Goal: Transaction & Acquisition: Purchase product/service

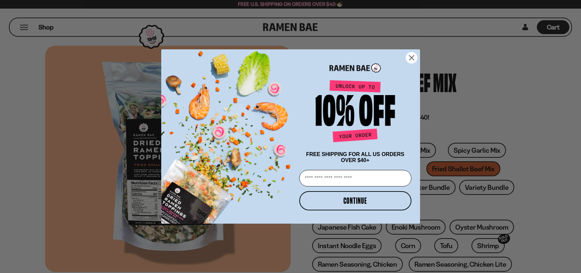
drag, startPoint x: 414, startPoint y: 56, endPoint x: 435, endPoint y: 64, distance: 23.2
click at [414, 56] on circle "Close dialog" at bounding box center [411, 57] width 11 height 11
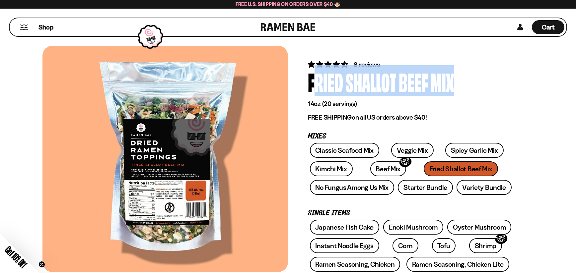
drag, startPoint x: 465, startPoint y: 84, endPoint x: 312, endPoint y: 77, distance: 153.1
click at [308, 77] on div "Fried Shallot Beef Mix" at bounding box center [411, 81] width 206 height 25
copy div "Fried Shallot Beef Mix"
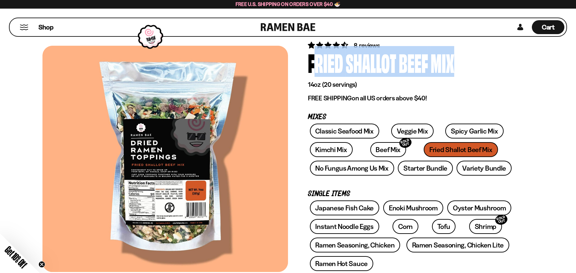
scroll to position [33, 0]
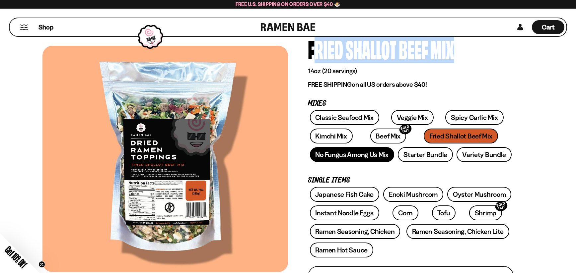
click at [351, 152] on link "No Fungus Among Us Mix" at bounding box center [352, 154] width 84 height 15
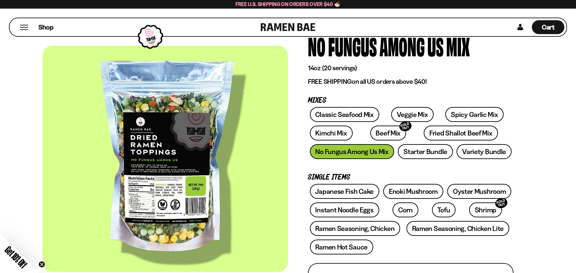
scroll to position [33, 0]
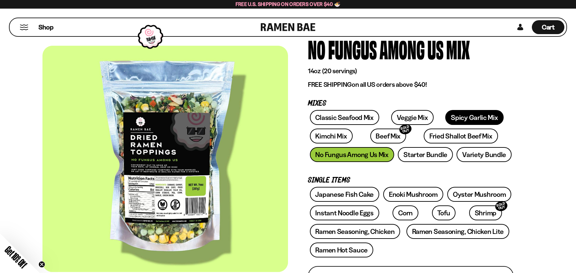
click at [463, 120] on link "Spicy Garlic Mix" at bounding box center [474, 117] width 58 height 15
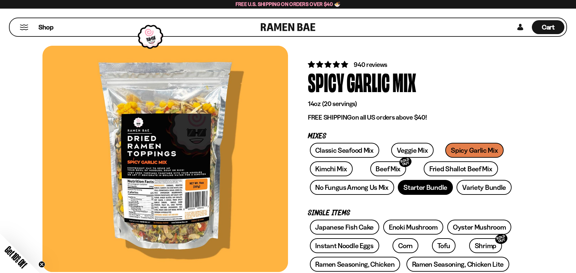
click at [421, 188] on link "Starter Bundle" at bounding box center [425, 187] width 55 height 15
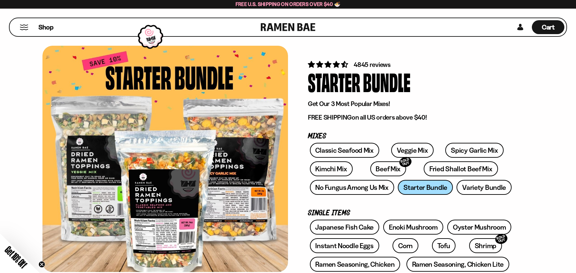
click at [440, 166] on link "Fried Shallot Beef Mix" at bounding box center [461, 169] width 74 height 15
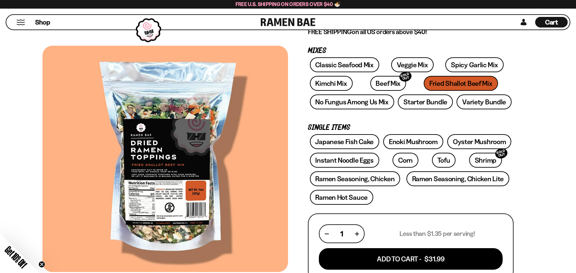
scroll to position [100, 0]
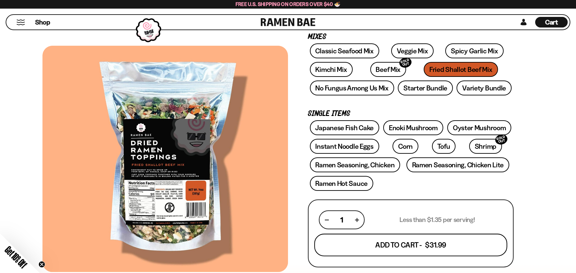
click at [414, 245] on button "Add To Cart - $31.99" at bounding box center [410, 245] width 193 height 23
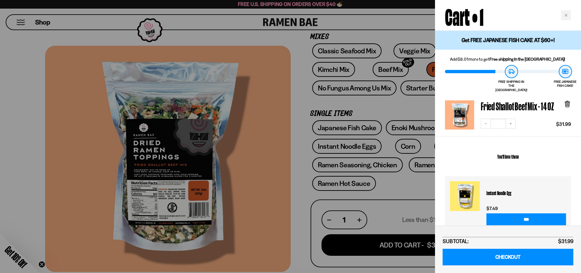
click at [293, 228] on div at bounding box center [290, 136] width 581 height 273
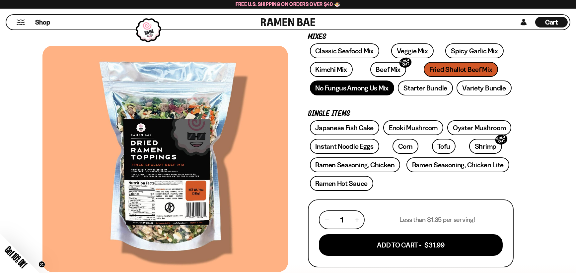
click at [363, 88] on link "No Fungus Among Us Mix" at bounding box center [352, 88] width 84 height 15
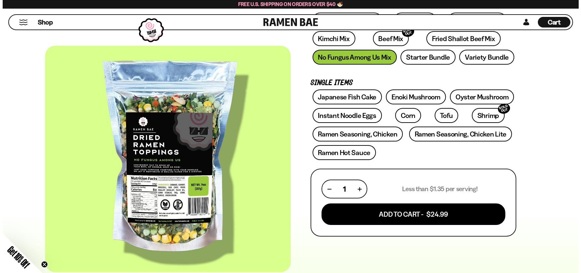
scroll to position [133, 0]
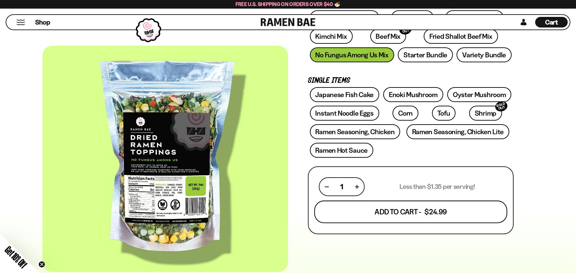
click at [397, 211] on button "Add To Cart - $24.99" at bounding box center [410, 212] width 193 height 23
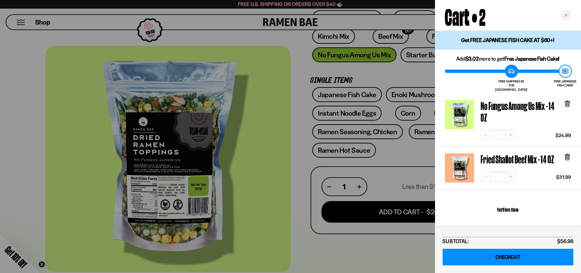
click at [508, 257] on link "CHECKOUT" at bounding box center [508, 257] width 131 height 17
